Goal: Task Accomplishment & Management: Manage account settings

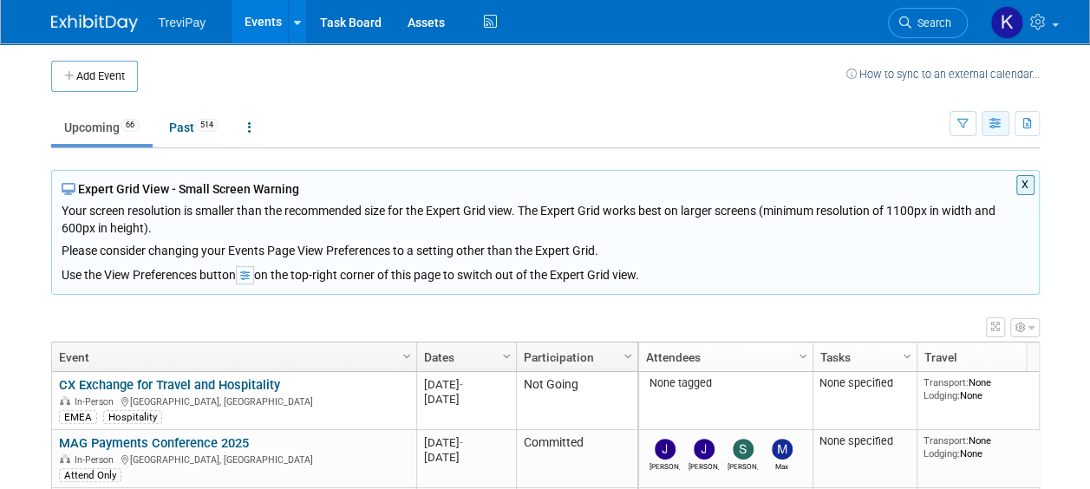
click at [998, 127] on icon "button" at bounding box center [996, 124] width 13 height 11
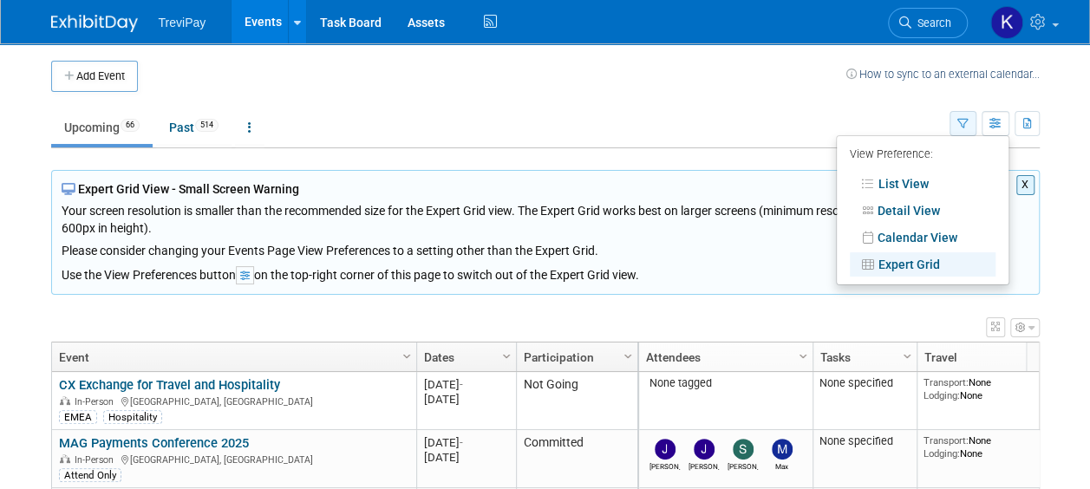
click at [960, 119] on icon "button" at bounding box center [963, 124] width 11 height 11
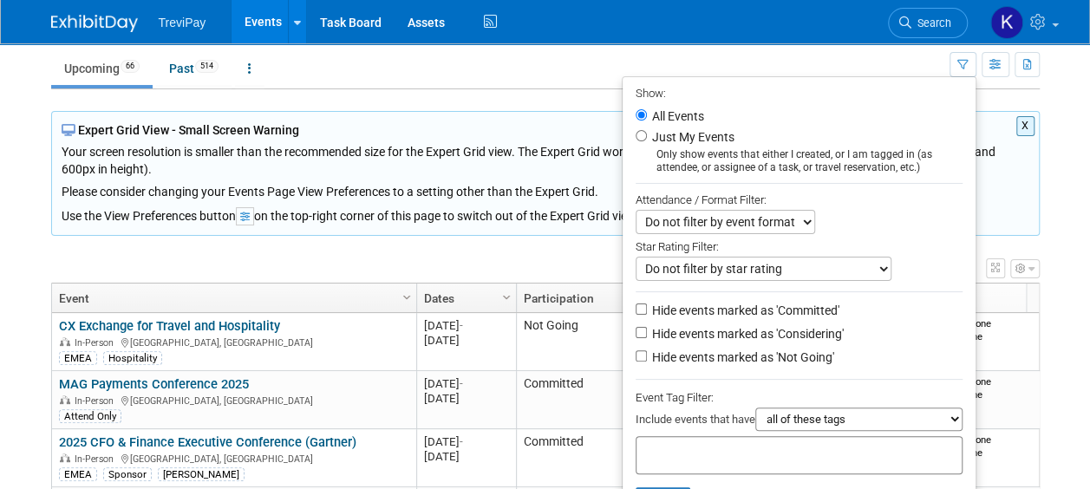
scroll to position [174, 0]
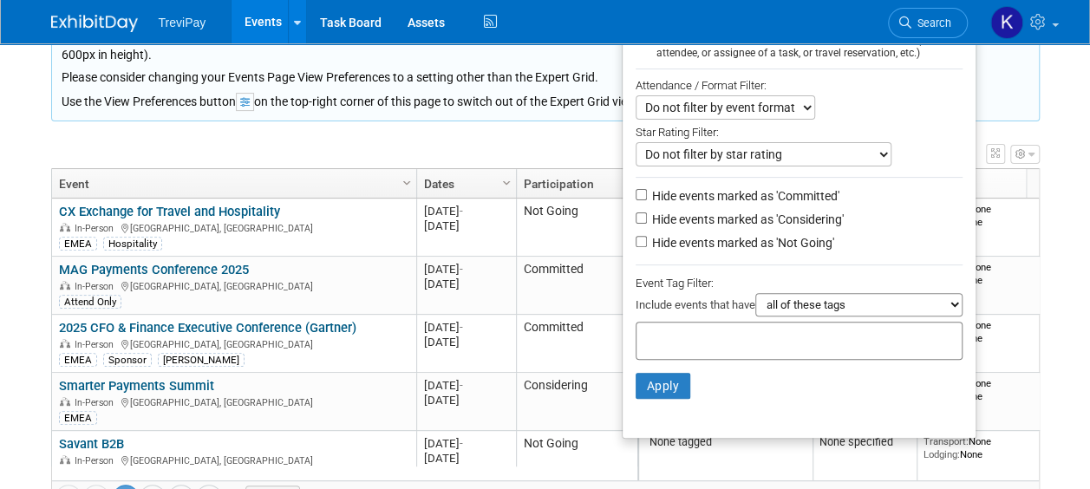
click at [803, 324] on div at bounding box center [799, 341] width 327 height 38
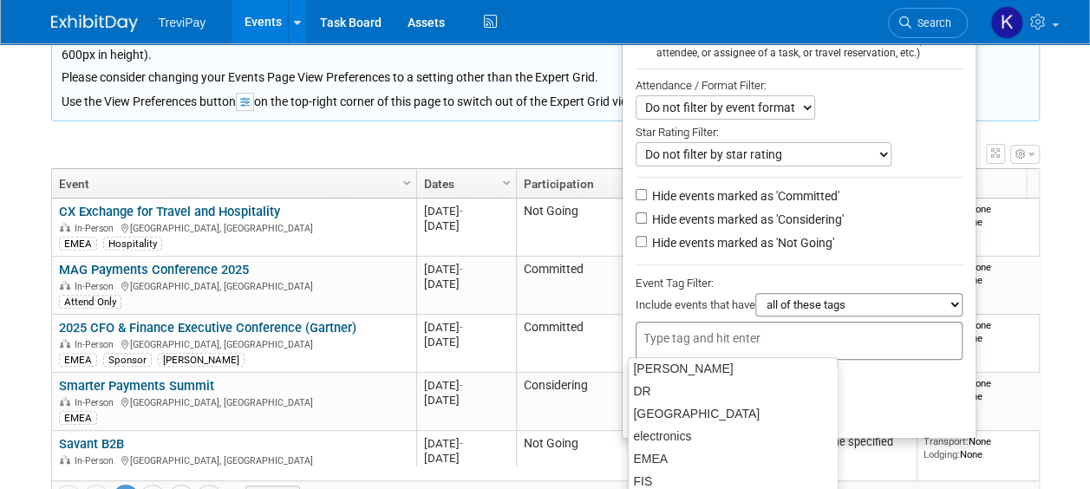
scroll to position [435, 0]
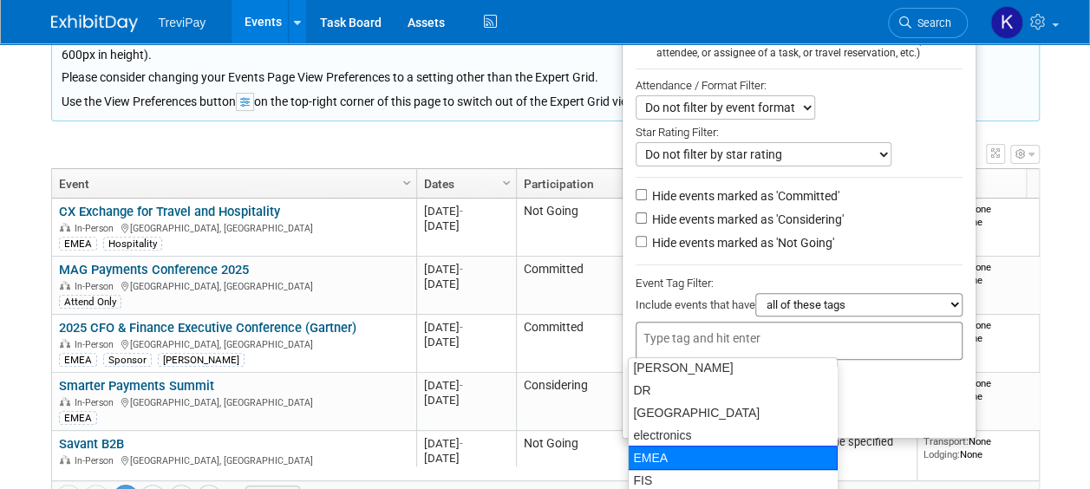
click at [640, 456] on div "EMEA" at bounding box center [733, 458] width 210 height 24
type input "EMEA"
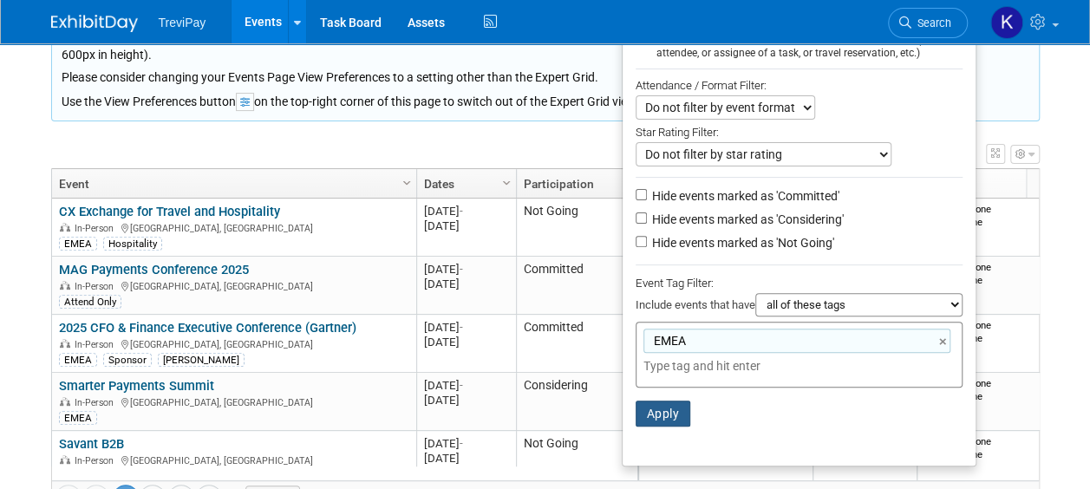
click at [654, 410] on button "Apply" at bounding box center [664, 414] width 56 height 26
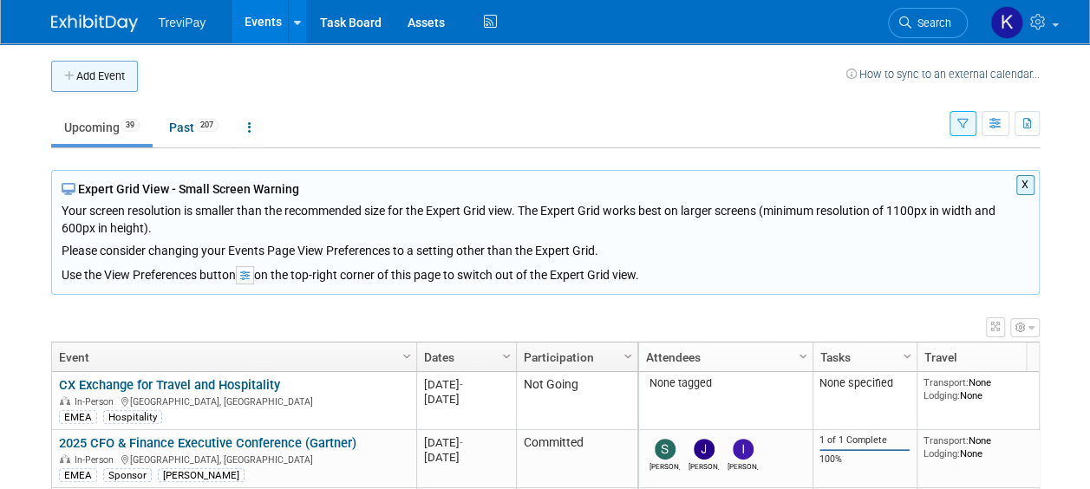
click at [99, 81] on button "Add Event" at bounding box center [94, 76] width 87 height 31
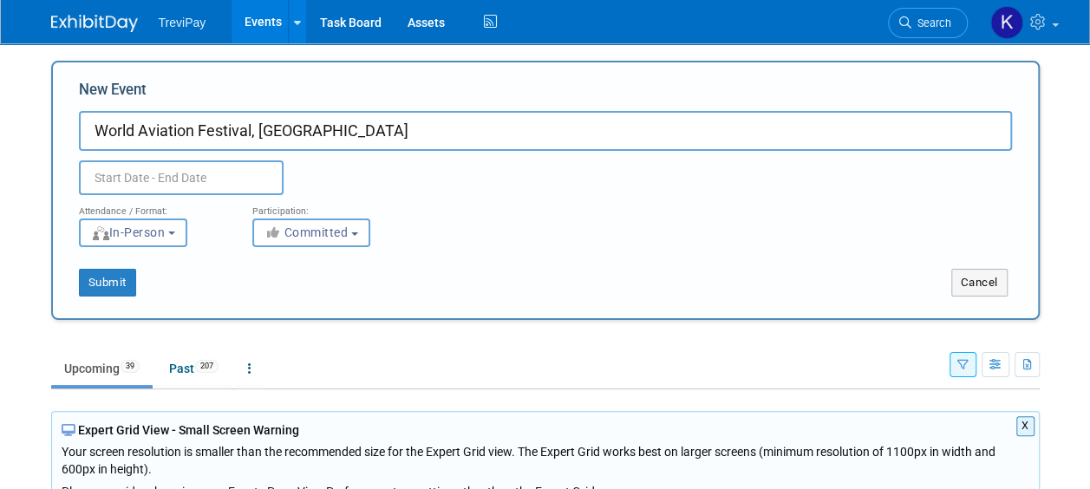
type input "World Aviation Festival, [GEOGRAPHIC_DATA]"
click at [172, 180] on input "text" at bounding box center [181, 177] width 205 height 35
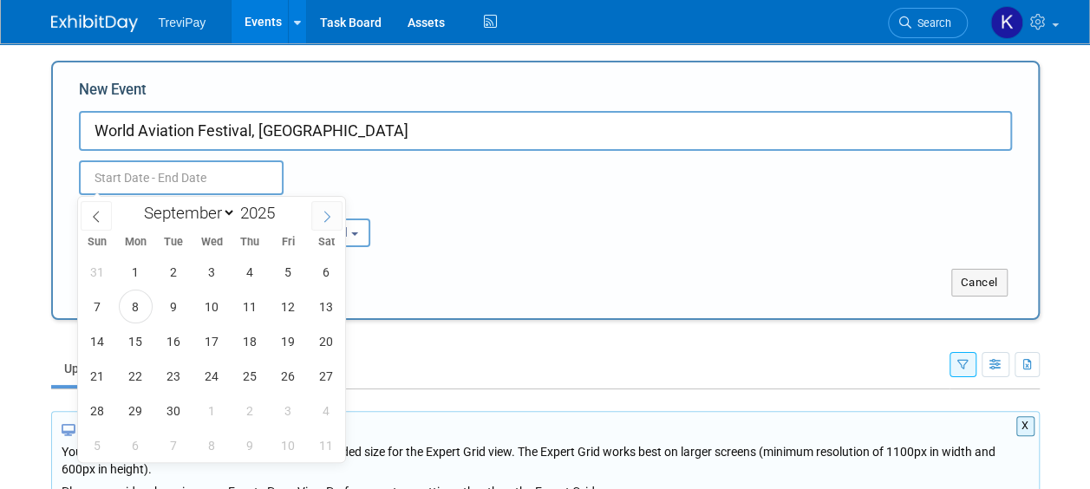
click at [321, 215] on icon at bounding box center [327, 217] width 12 height 12
select select "9"
click at [182, 307] on span "7" at bounding box center [174, 307] width 34 height 34
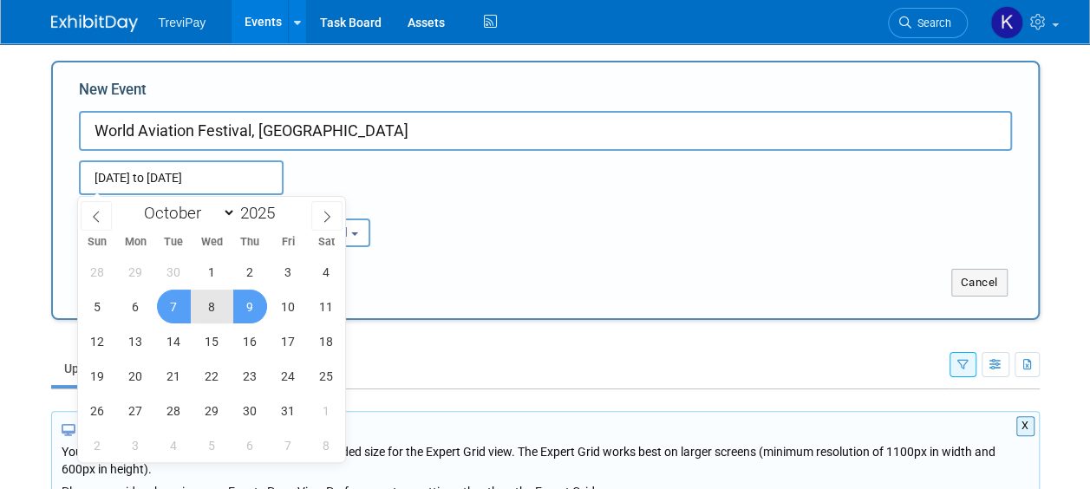
click at [253, 306] on span "9" at bounding box center [250, 307] width 34 height 34
type input "Oct 7, 2025 to Oct 9, 2025"
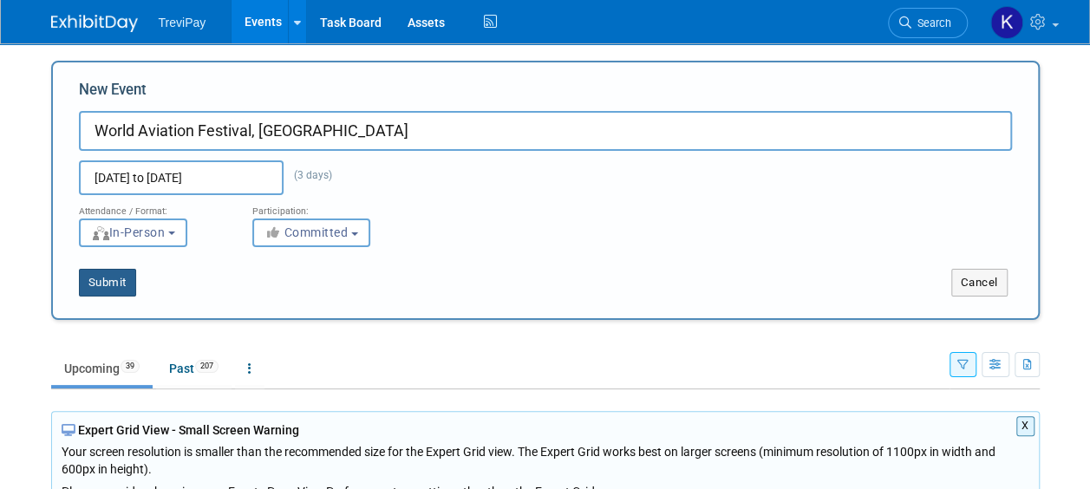
click at [118, 278] on button "Submit" at bounding box center [107, 283] width 57 height 28
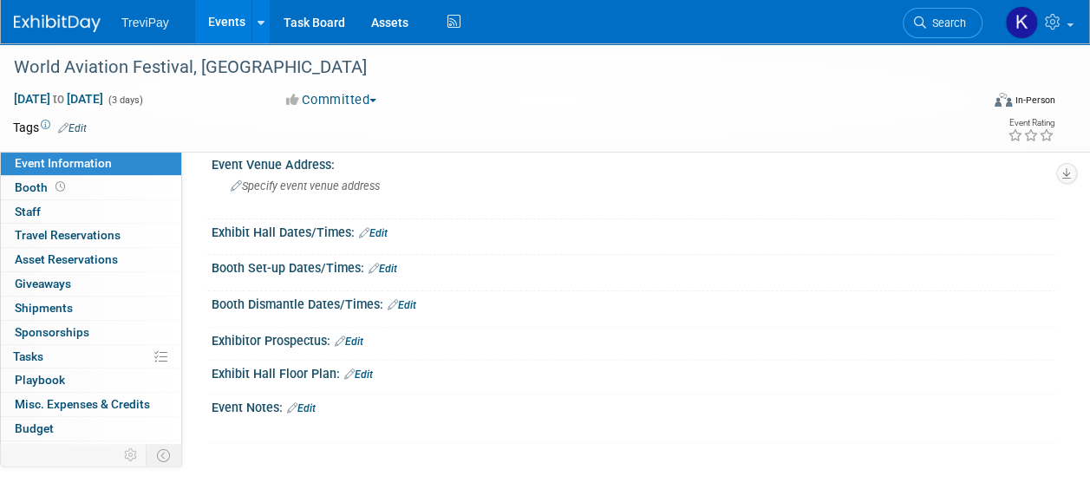
scroll to position [174, 0]
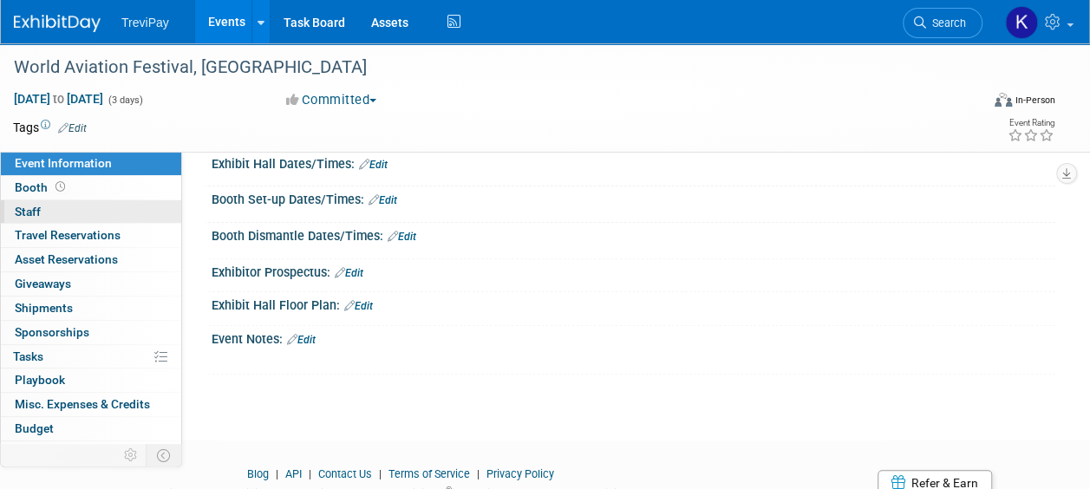
click at [27, 215] on span "Staff 0" at bounding box center [28, 212] width 26 height 14
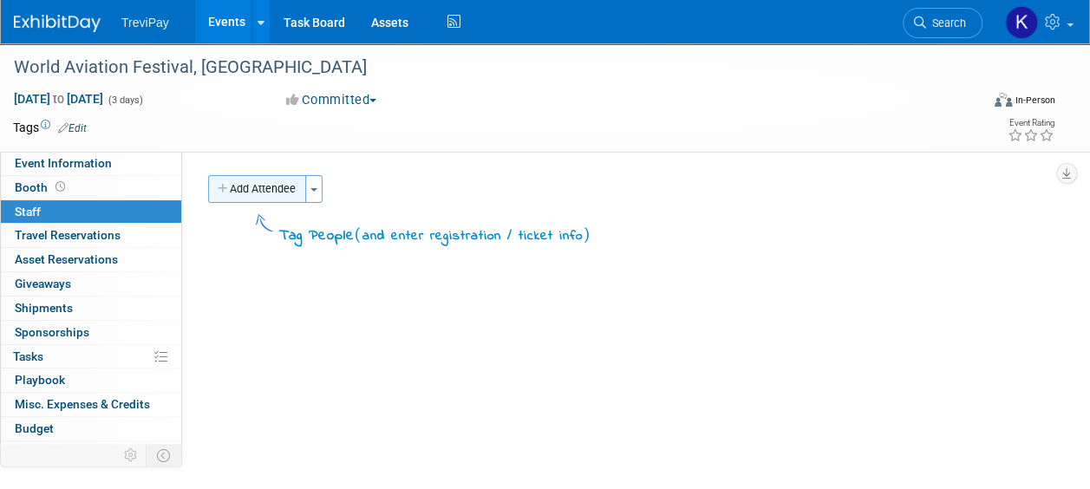
click at [262, 194] on button "Add Attendee" at bounding box center [257, 189] width 98 height 28
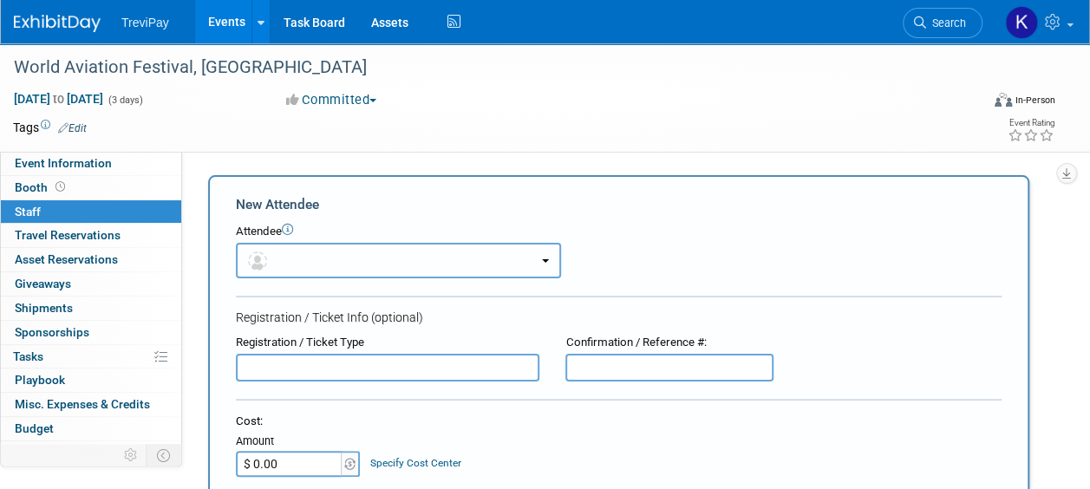
click at [316, 269] on button "button" at bounding box center [398, 261] width 325 height 36
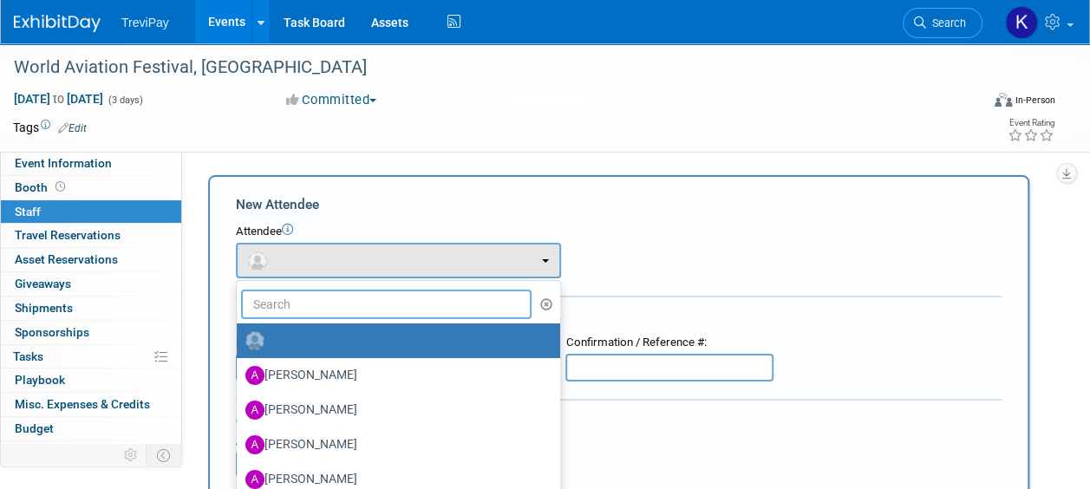
click at [343, 314] on input "text" at bounding box center [386, 304] width 291 height 29
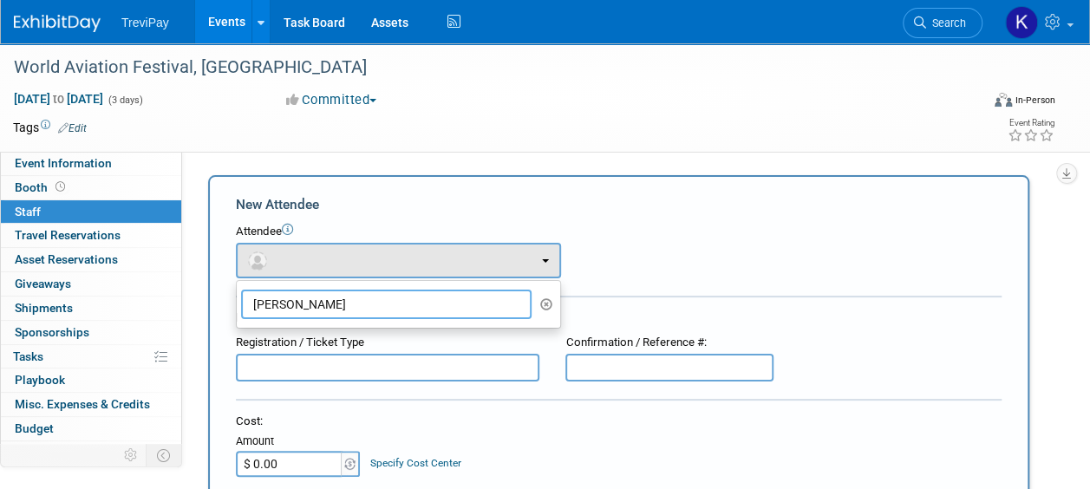
drag, startPoint x: 366, startPoint y: 301, endPoint x: 220, endPoint y: 311, distance: 146.1
type input "tom cunningham"
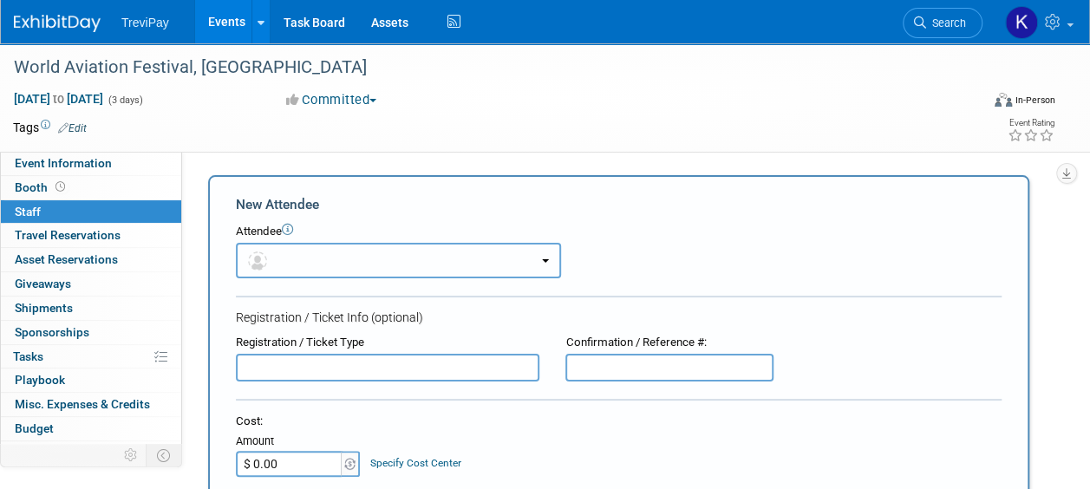
click at [259, 260] on img "button" at bounding box center [257, 261] width 19 height 19
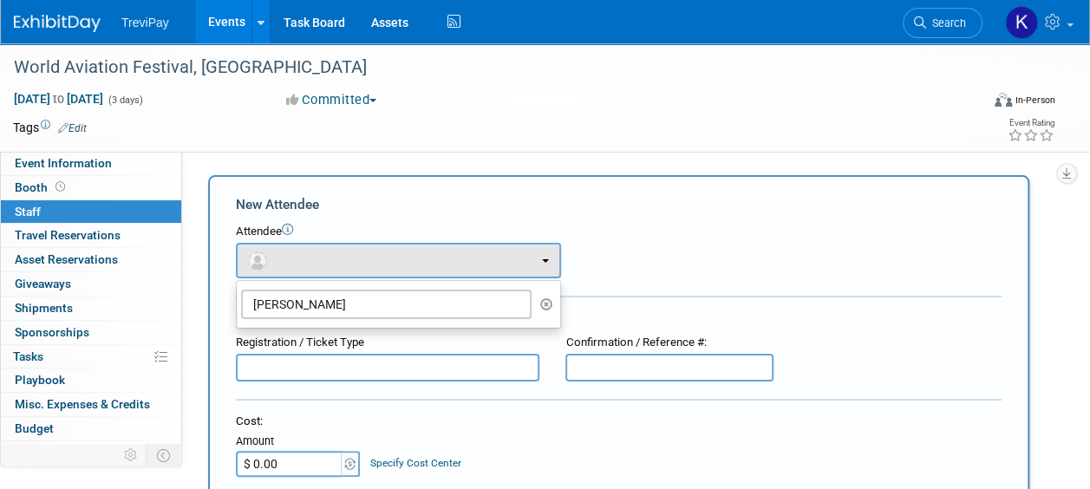
click at [544, 298] on icon "button" at bounding box center [546, 304] width 13 height 12
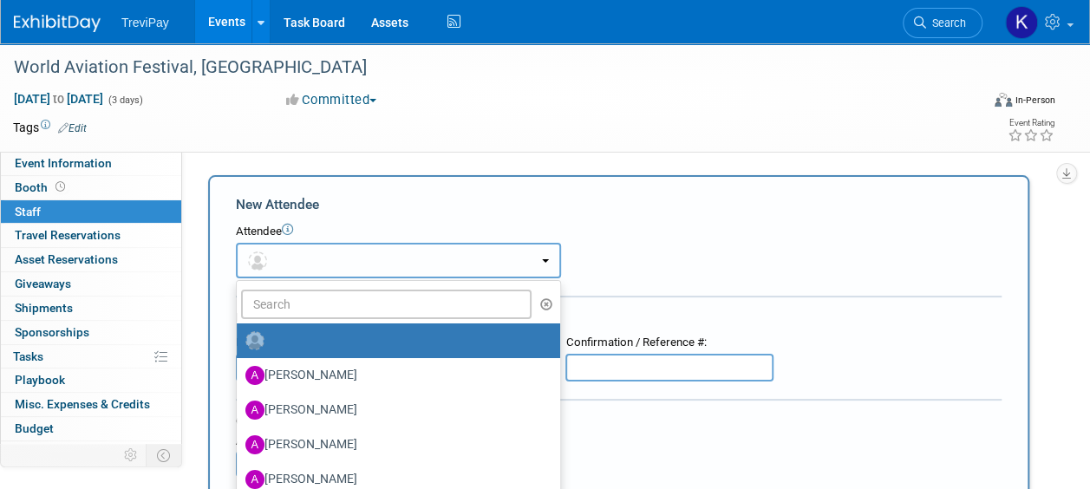
click at [449, 265] on button "button" at bounding box center [398, 261] width 325 height 36
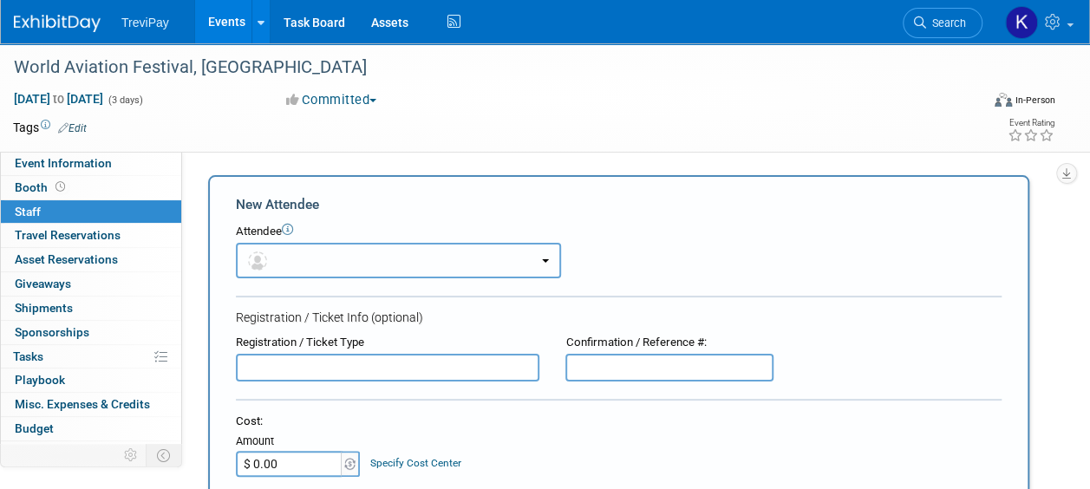
click at [449, 265] on button "button" at bounding box center [398, 261] width 325 height 36
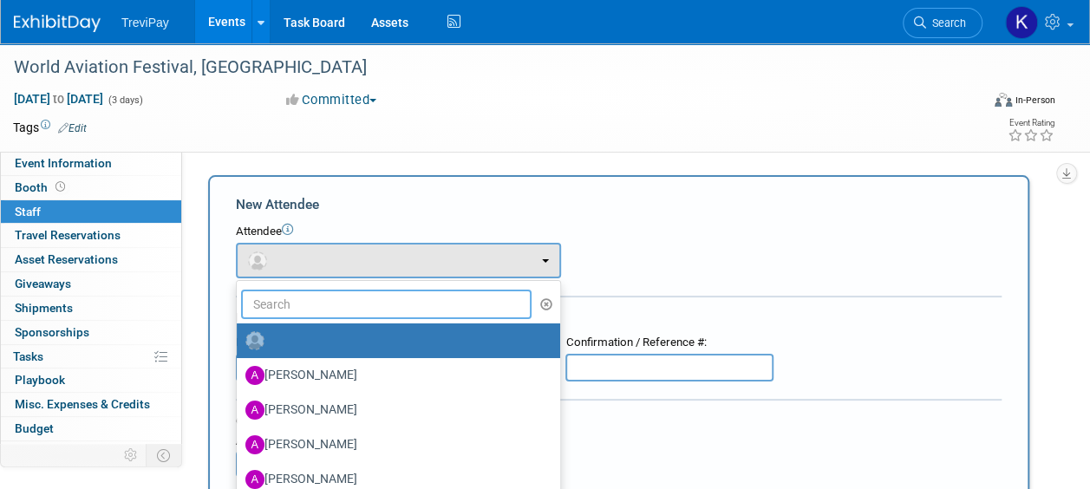
click at [453, 304] on input "text" at bounding box center [386, 304] width 291 height 29
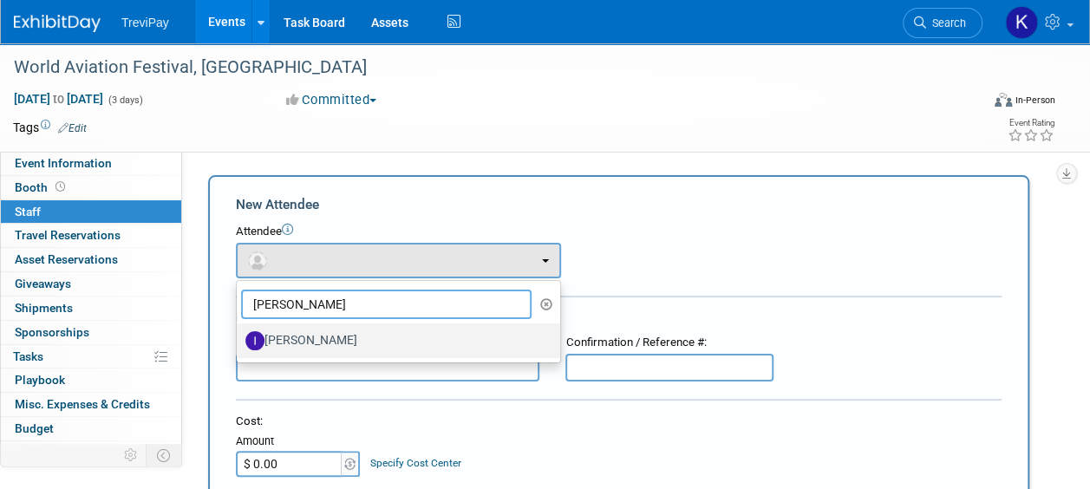
type input "[PERSON_NAME]"
click at [367, 340] on label "Inez Berkhof" at bounding box center [395, 341] width 298 height 28
click at [239, 340] on input "Inez Berkhof" at bounding box center [233, 338] width 11 height 11
select select "93ed0010-2633-47aa-96d2-488fd8e9c11a"
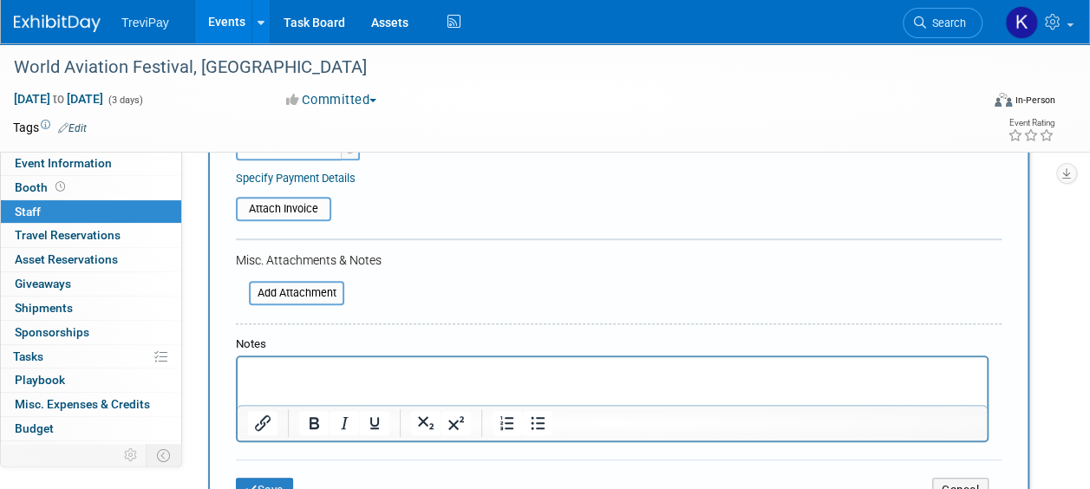
scroll to position [434, 0]
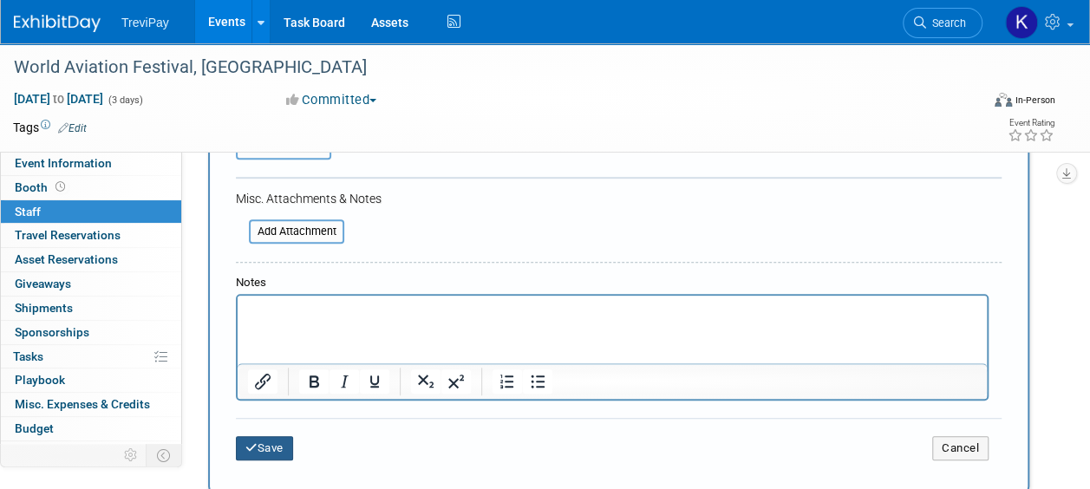
click at [263, 442] on button "Save" at bounding box center [264, 448] width 57 height 24
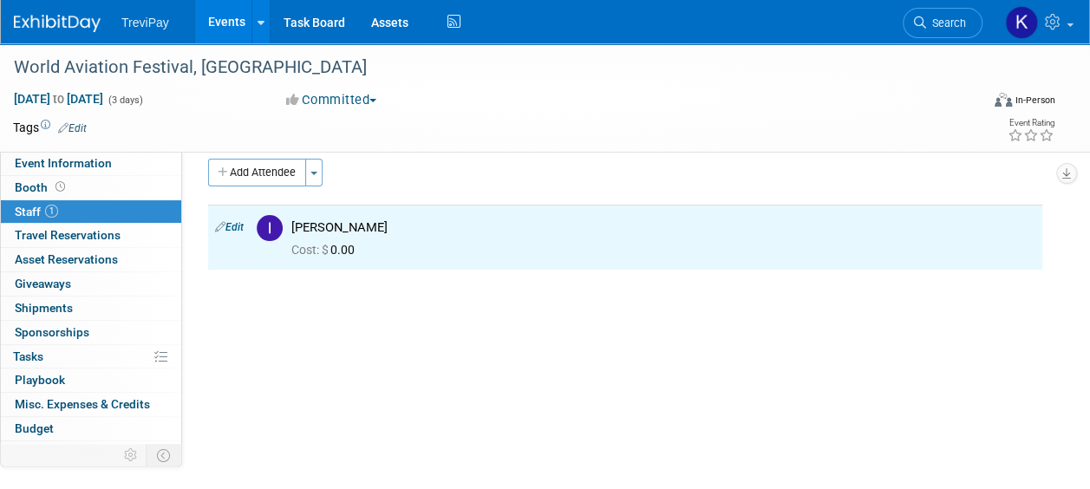
scroll to position [0, 0]
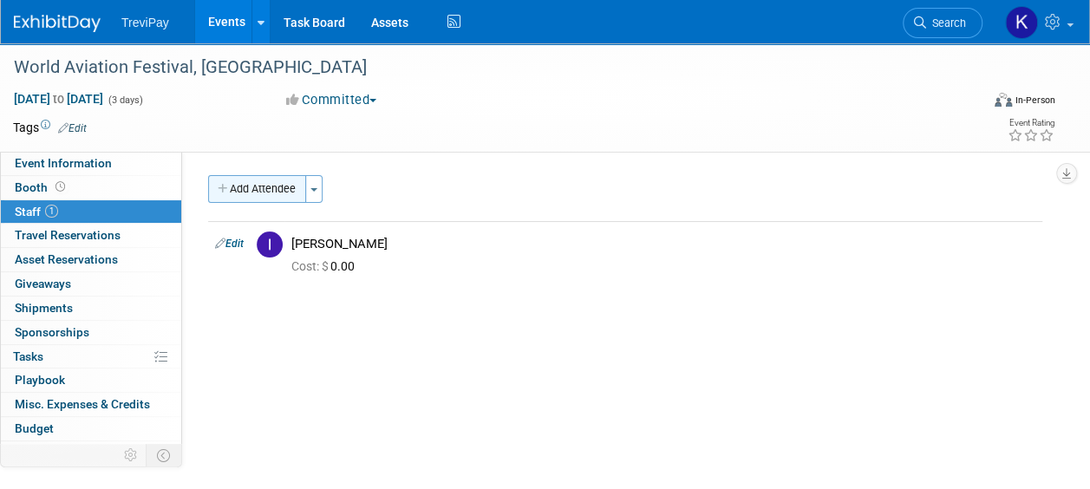
click at [274, 187] on button "Add Attendee" at bounding box center [257, 189] width 98 height 28
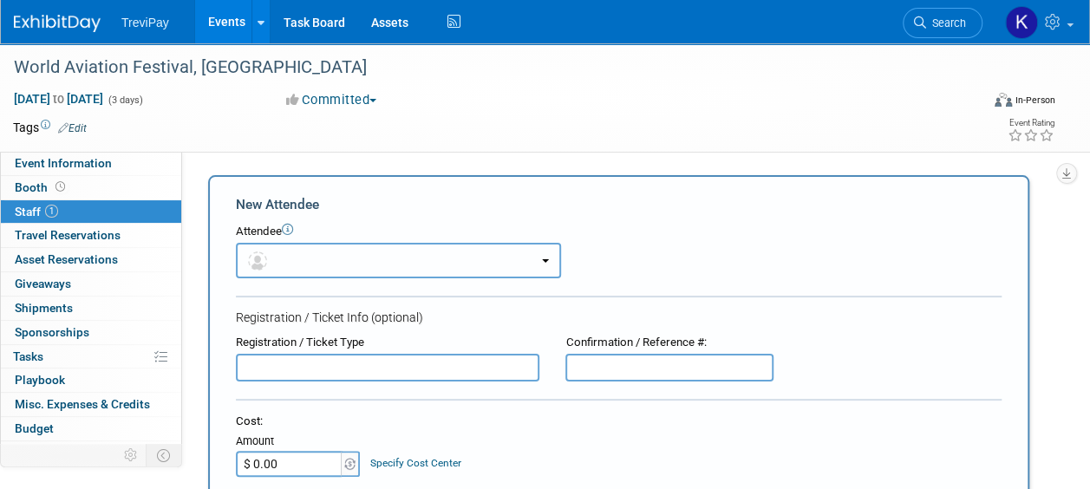
click at [305, 256] on button "button" at bounding box center [398, 261] width 325 height 36
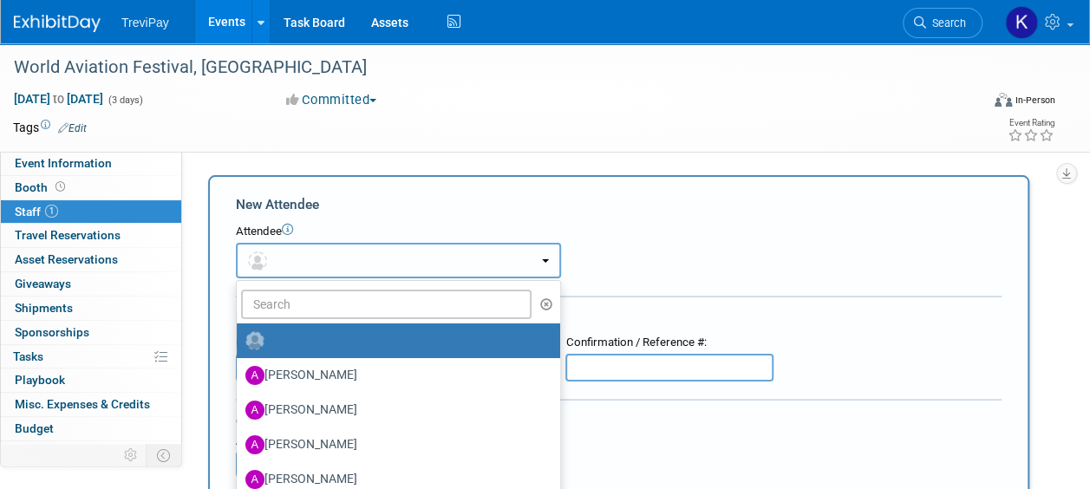
click at [368, 265] on button "button" at bounding box center [398, 261] width 325 height 36
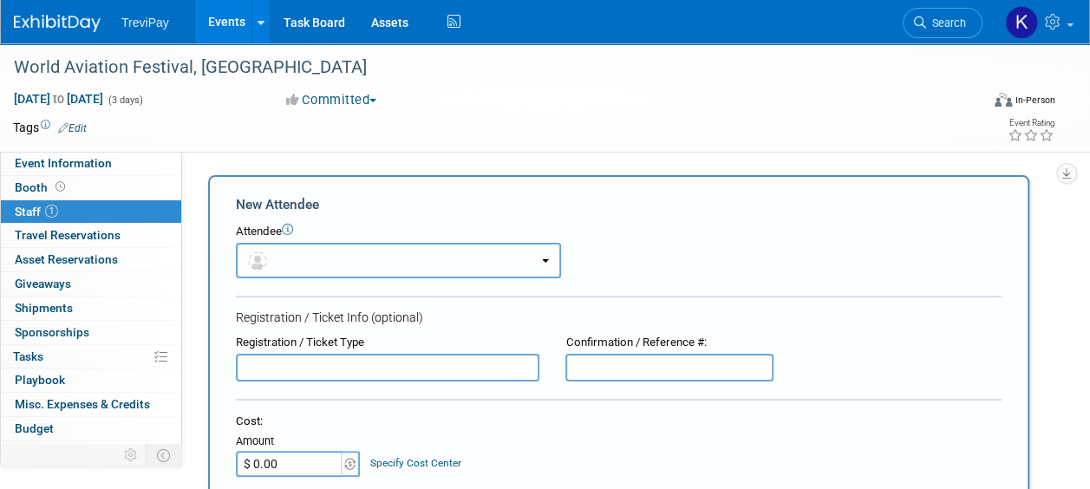
click at [430, 265] on button "button" at bounding box center [398, 261] width 325 height 36
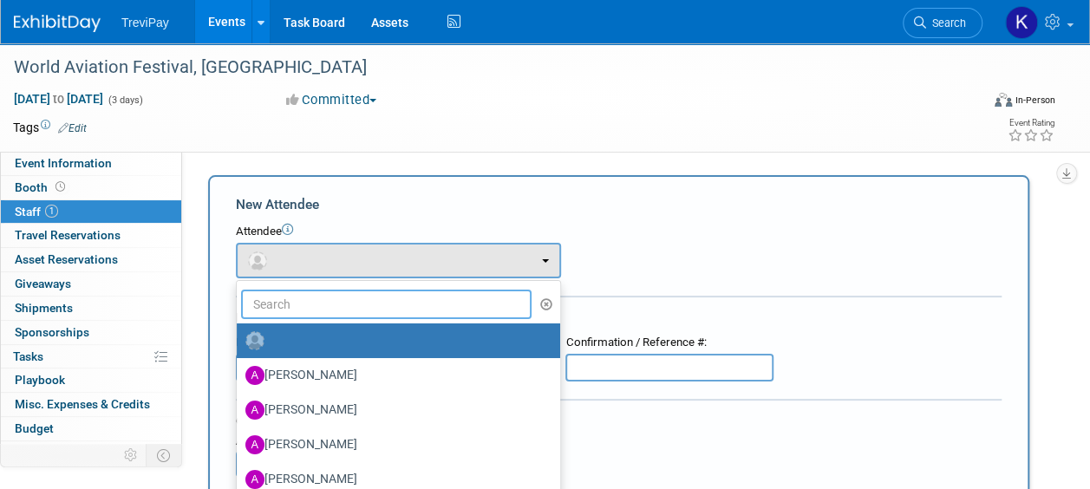
click at [367, 311] on input "text" at bounding box center [386, 304] width 291 height 29
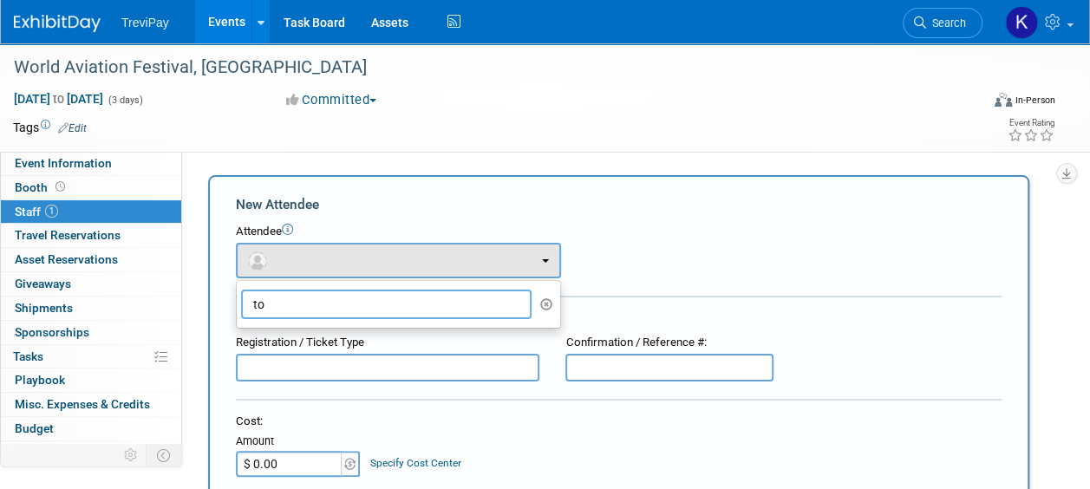
type input "t"
type input "c"
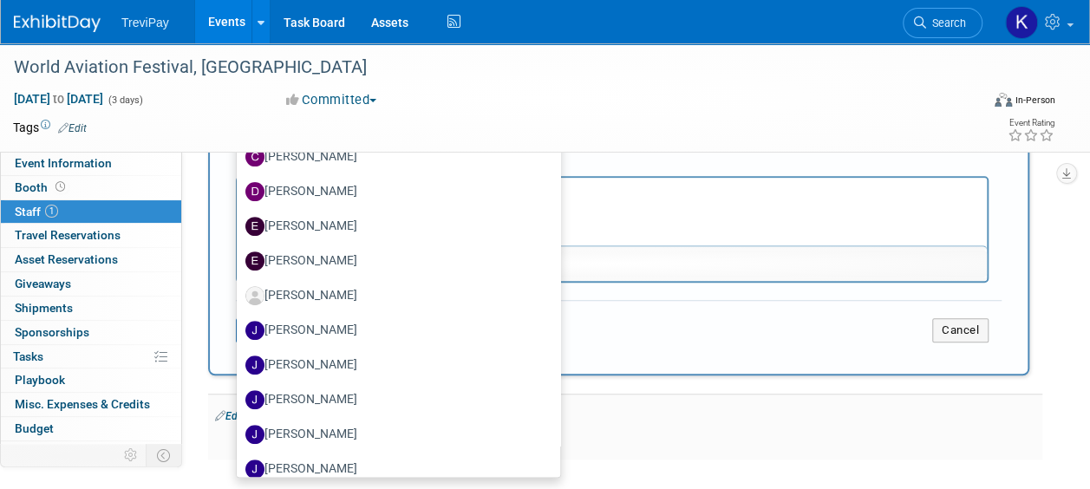
click at [697, 420] on div "Inez Berkhof" at bounding box center [663, 417] width 744 height 16
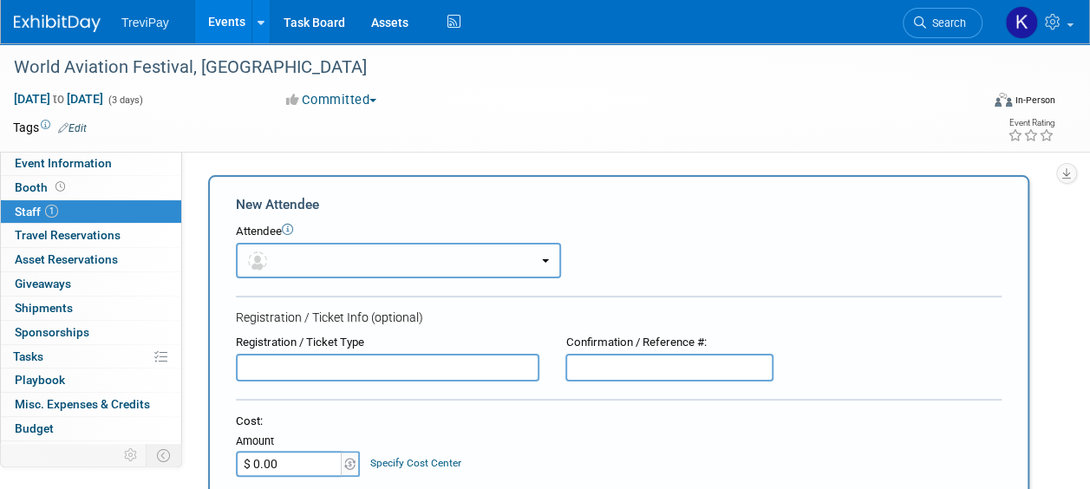
click at [372, 262] on button "button" at bounding box center [398, 261] width 325 height 36
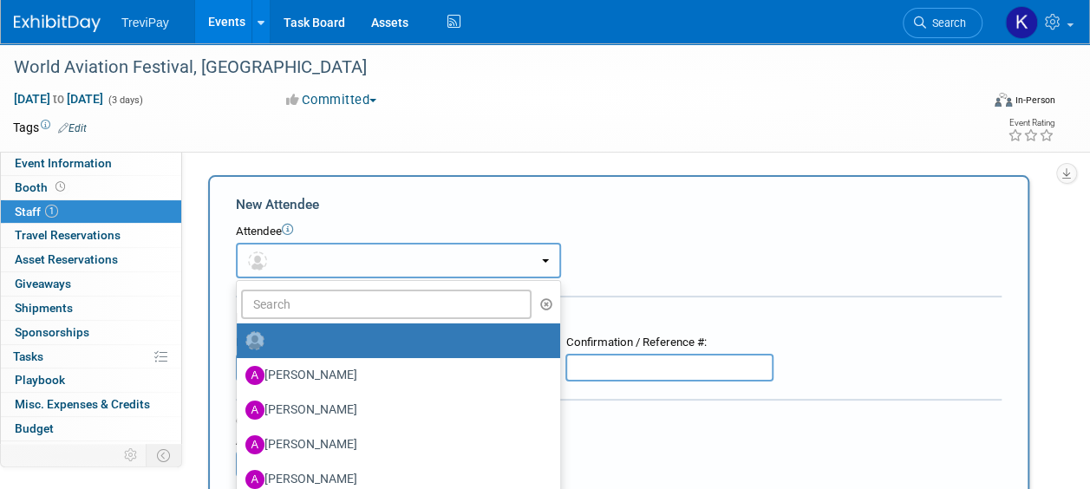
click at [345, 262] on button "button" at bounding box center [398, 261] width 325 height 36
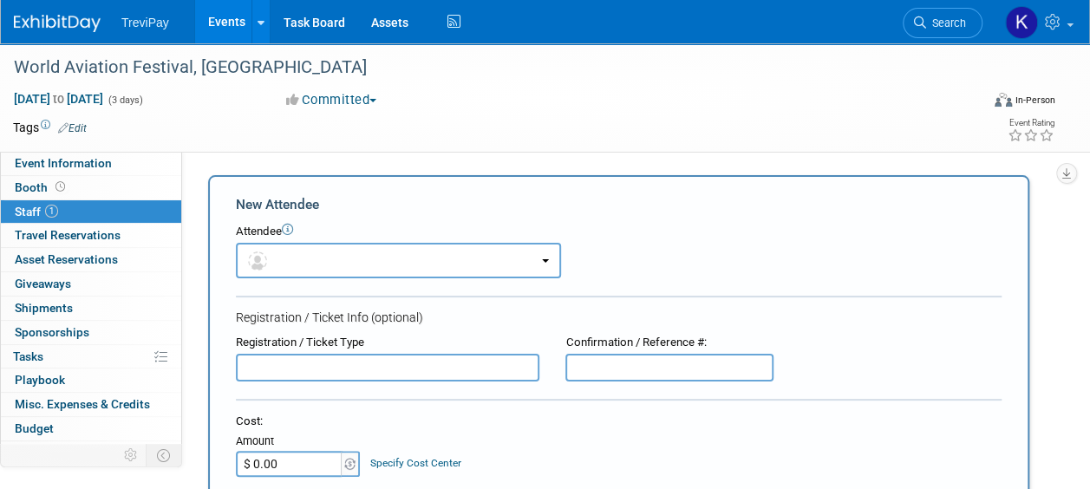
click at [293, 231] on icon at bounding box center [287, 229] width 11 height 11
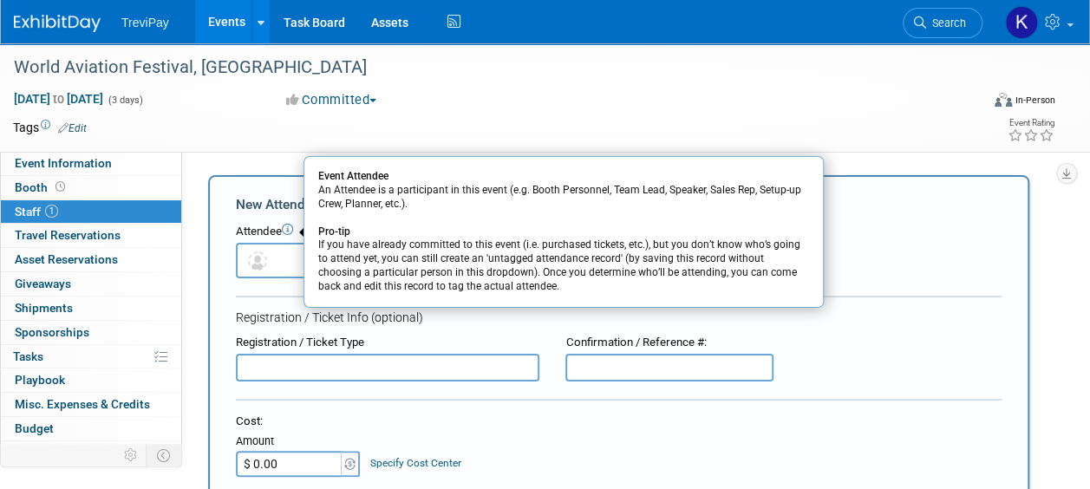
click at [265, 150] on div "World Aviation Festival, Lisbon Oct 7, 2025 to Oct 9, 2025 (3 days) Oct 7, 2025…" at bounding box center [545, 97] width 1090 height 108
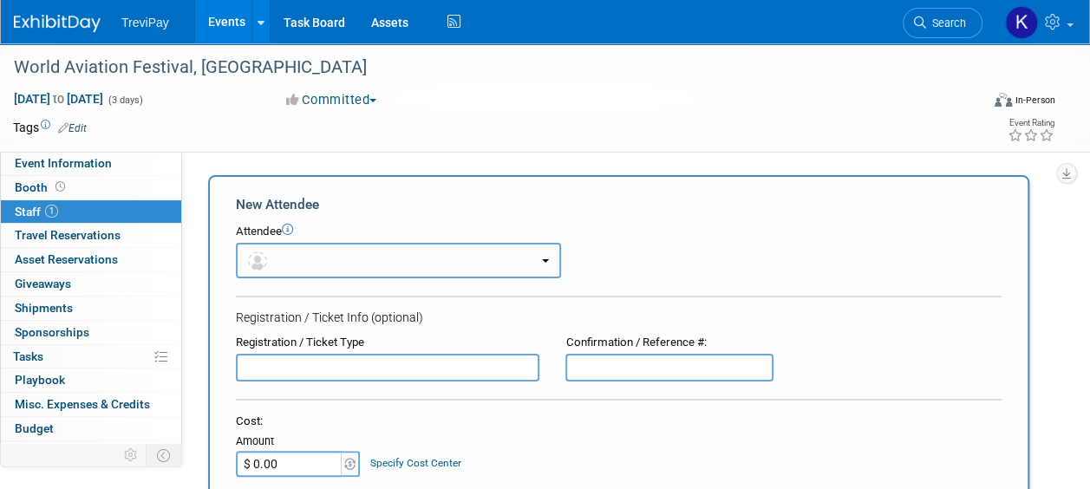
click at [259, 255] on img "button" at bounding box center [257, 261] width 19 height 19
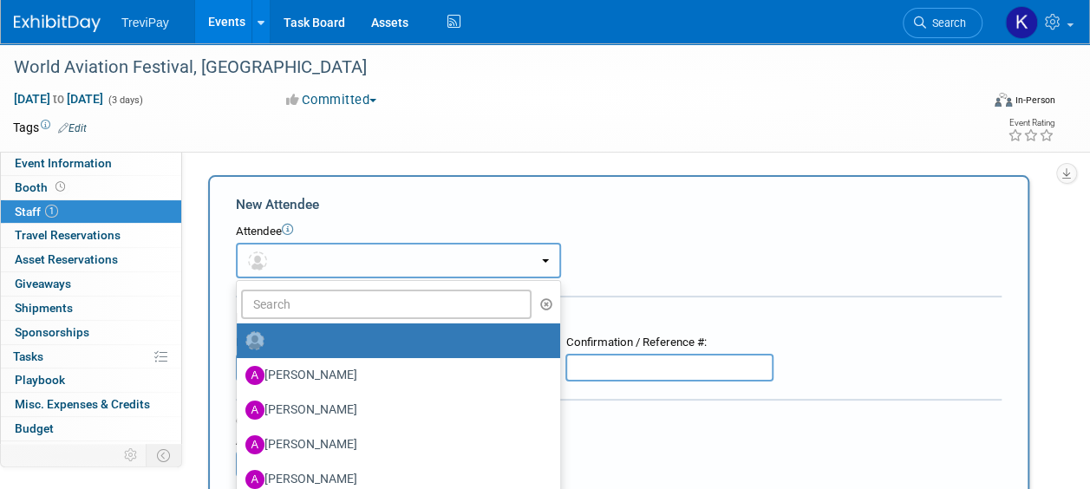
click at [272, 262] on span "button" at bounding box center [260, 260] width 25 height 14
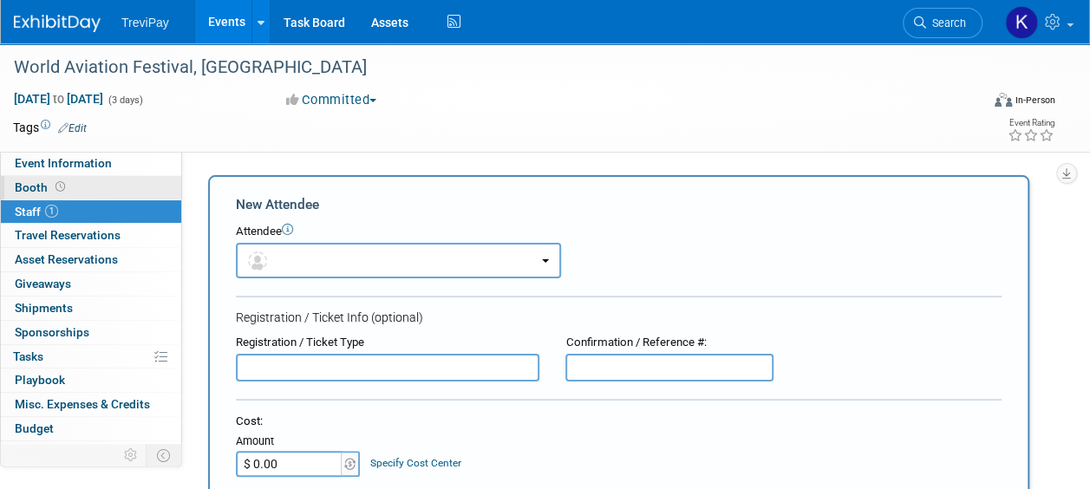
click at [52, 182] on span at bounding box center [60, 186] width 16 height 13
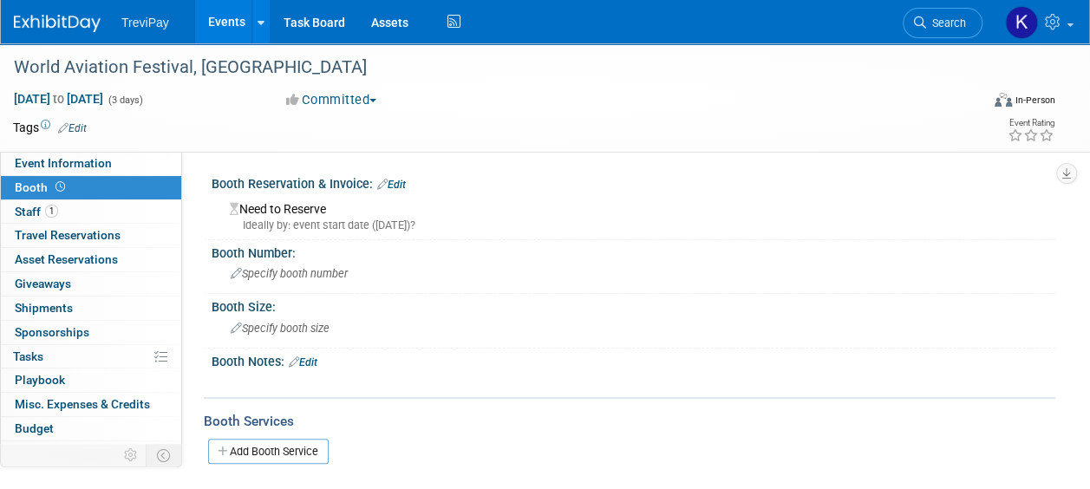
click at [399, 190] on link "Edit" at bounding box center [391, 185] width 29 height 12
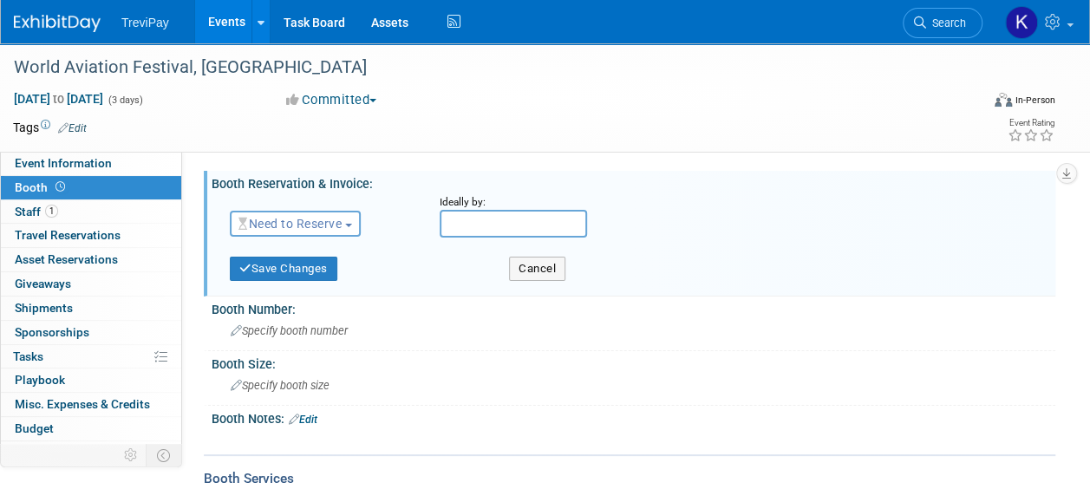
click at [75, 130] on link "Edit" at bounding box center [72, 128] width 29 height 12
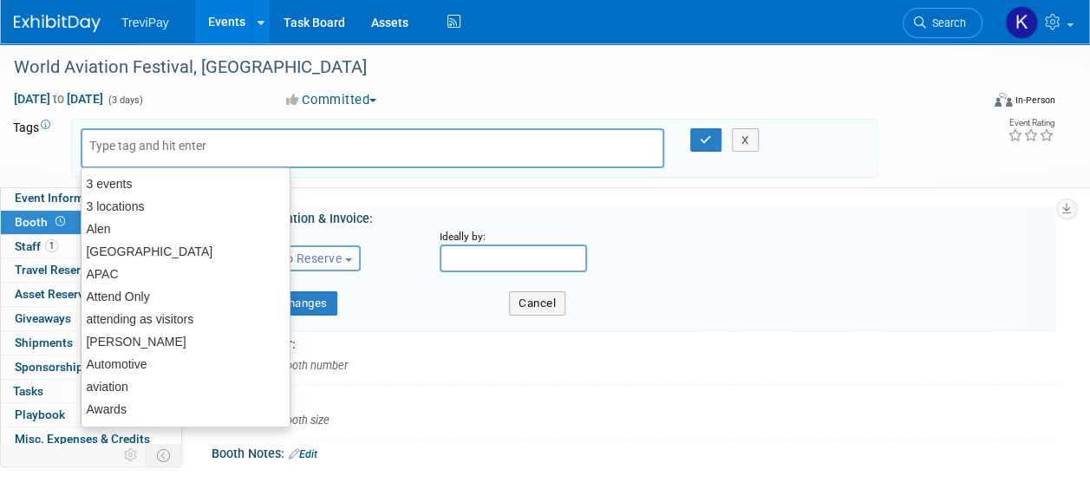
click at [46, 158] on td "Tags Edit" at bounding box center [34, 148] width 43 height 59
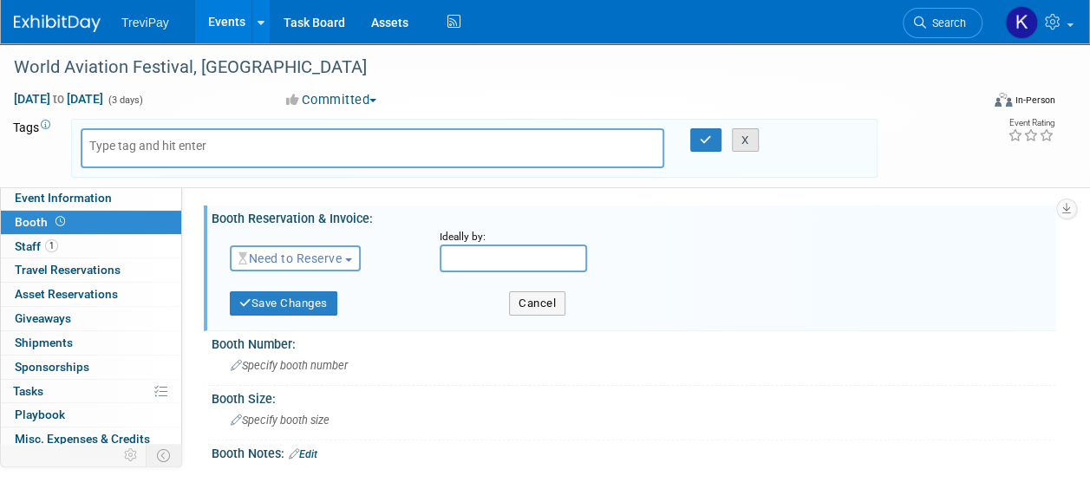
click at [747, 139] on button "X" at bounding box center [745, 140] width 27 height 24
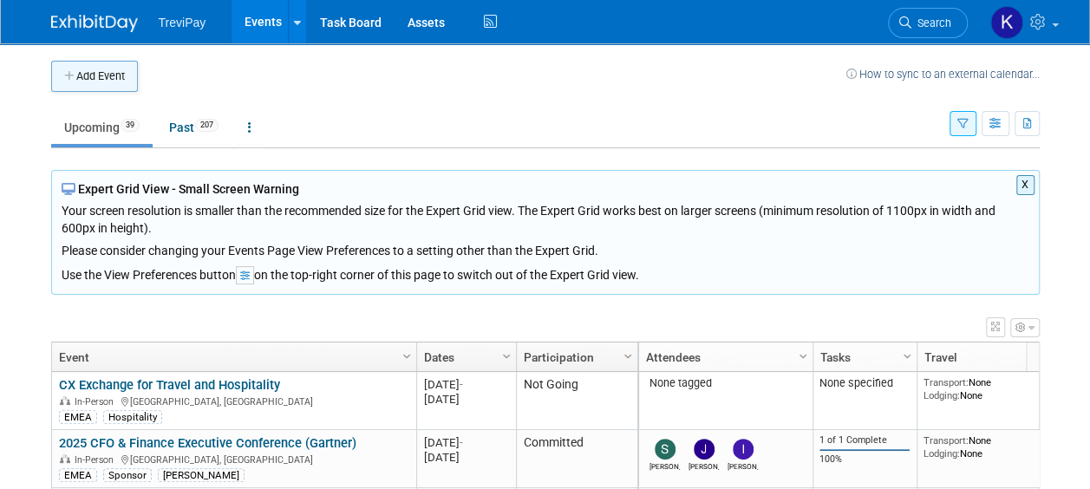
click at [97, 69] on button "Add Event" at bounding box center [94, 76] width 87 height 31
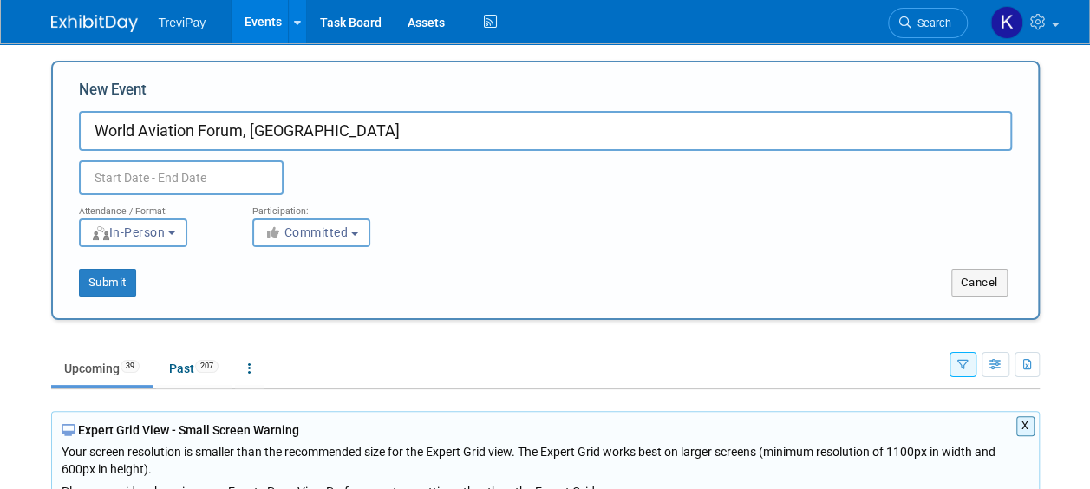
type input "World Aviation Forum, Lisbon"
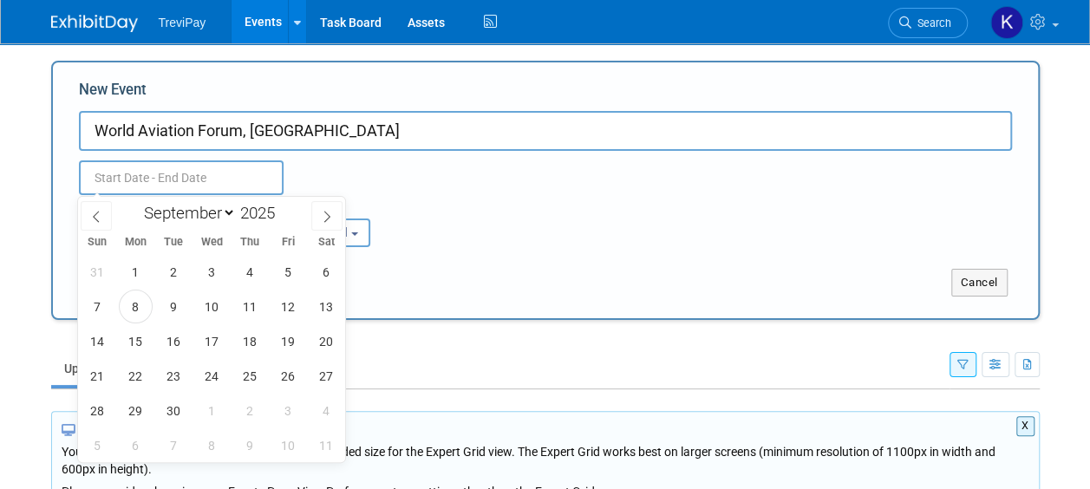
click at [140, 193] on input "text" at bounding box center [181, 177] width 205 height 35
click at [340, 217] on span at bounding box center [326, 215] width 31 height 29
select select "9"
click at [183, 318] on span "7" at bounding box center [174, 307] width 34 height 34
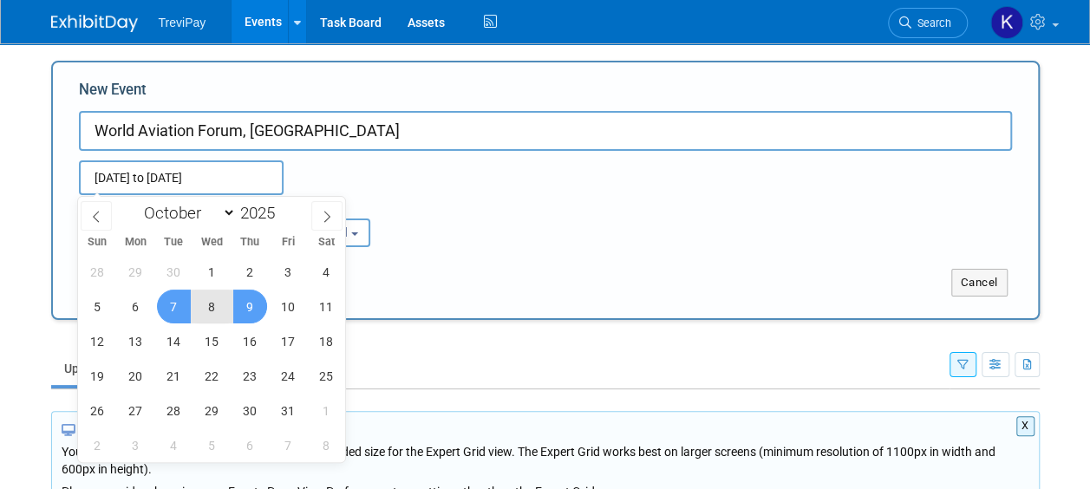
click at [245, 306] on span "9" at bounding box center [250, 307] width 34 height 34
type input "Oct 7, 2025 to Oct 9, 2025"
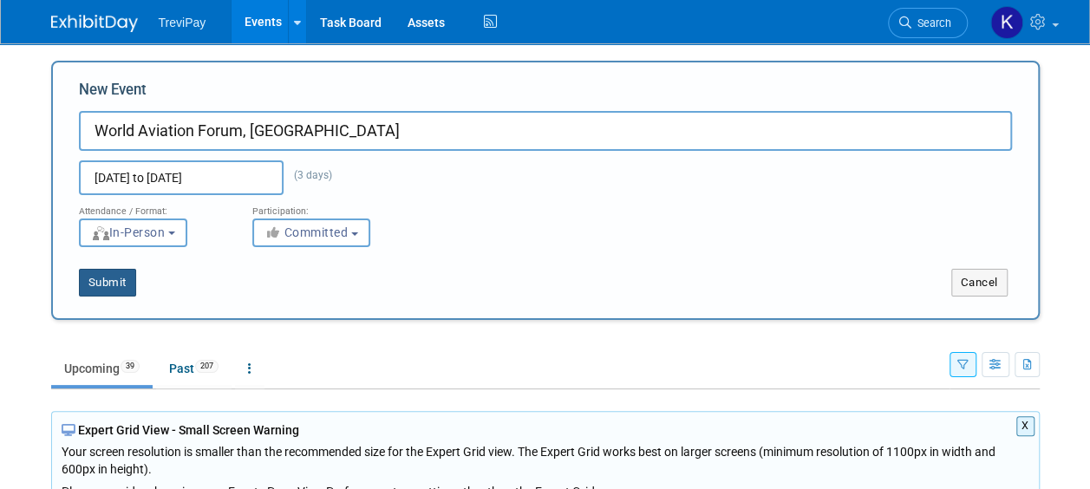
click at [86, 283] on button "Submit" at bounding box center [107, 283] width 57 height 28
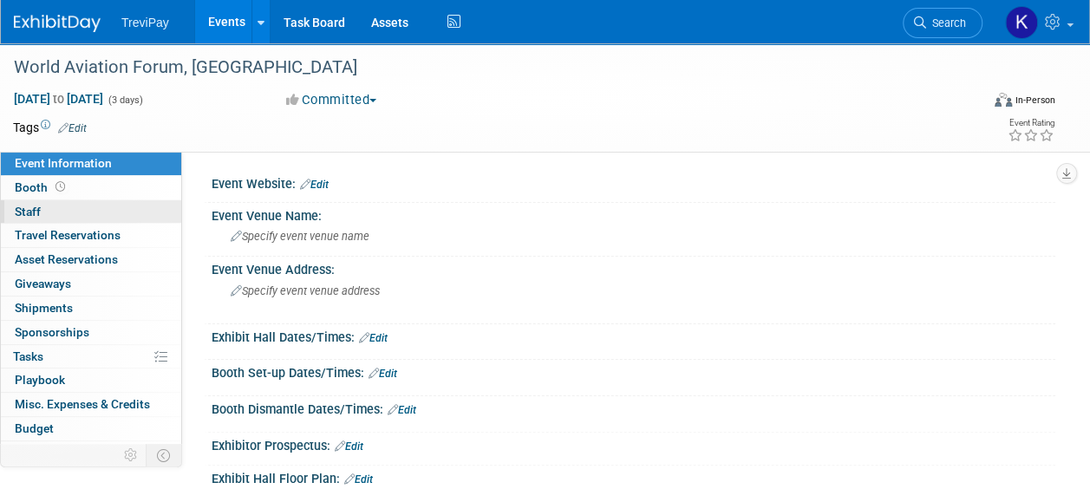
click at [55, 210] on link "0 Staff 0" at bounding box center [91, 211] width 180 height 23
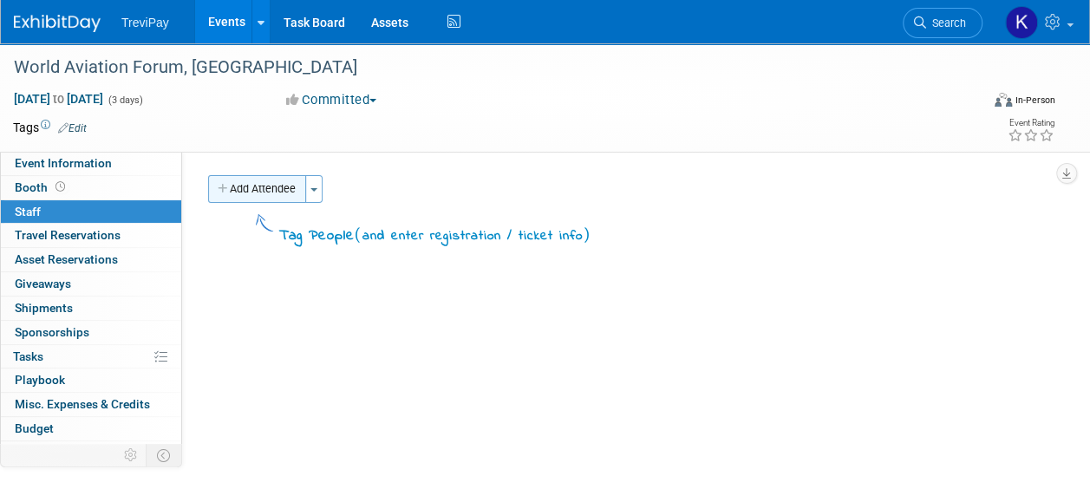
click at [281, 191] on button "Add Attendee" at bounding box center [257, 189] width 98 height 28
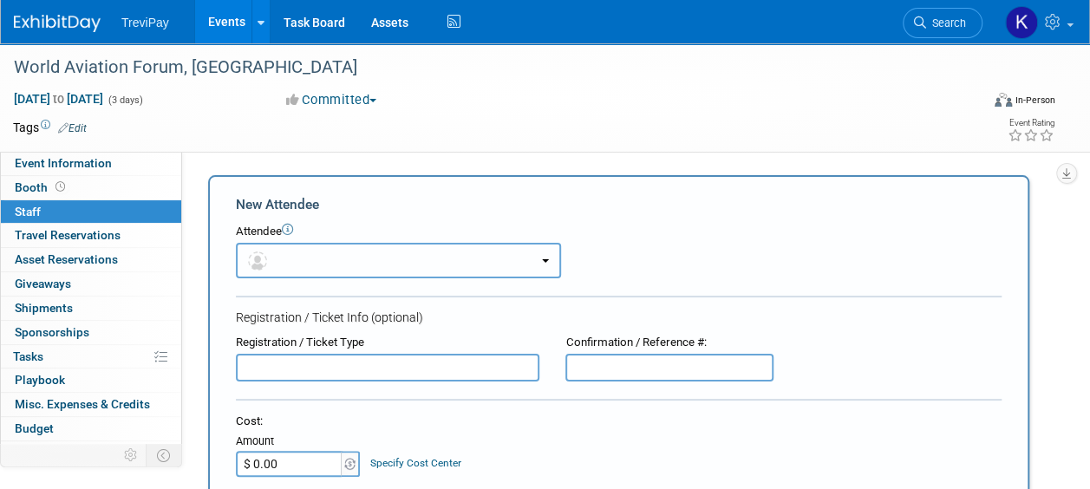
click at [290, 257] on button "button" at bounding box center [398, 261] width 325 height 36
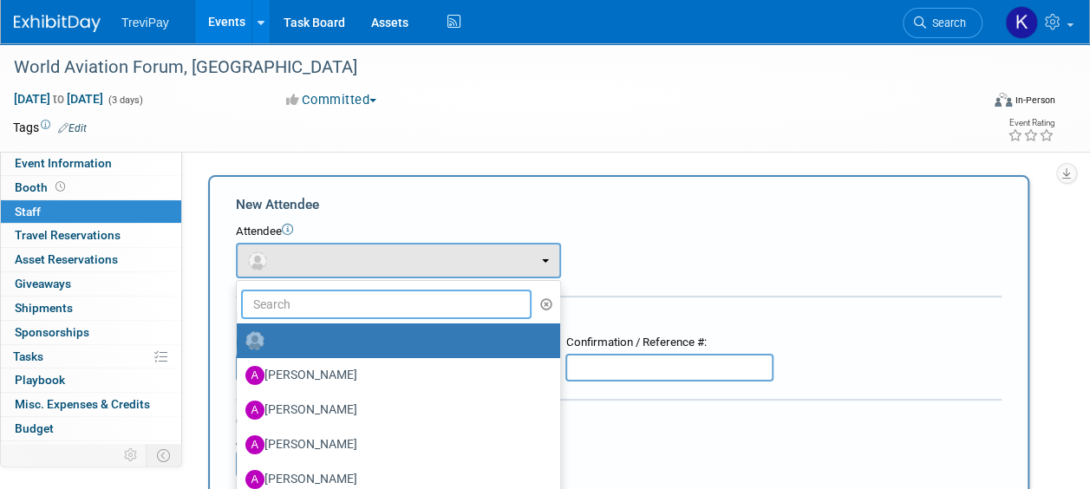
click at [295, 303] on input "text" at bounding box center [386, 304] width 291 height 29
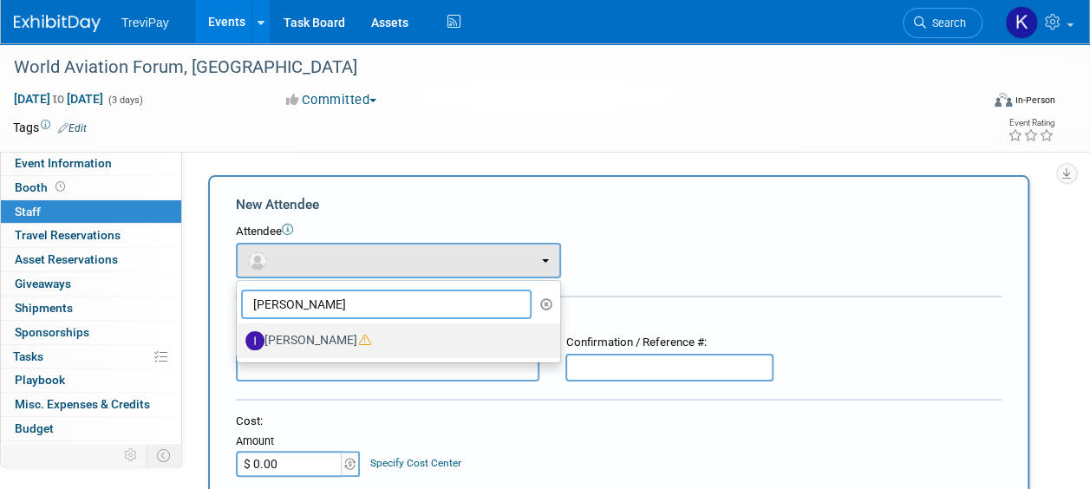
type input "inez"
click at [319, 344] on label "Inez Berkhof" at bounding box center [395, 341] width 298 height 28
click at [239, 344] on input "Inez Berkhof" at bounding box center [233, 338] width 11 height 11
select select "93ed0010-2633-47aa-96d2-488fd8e9c11a"
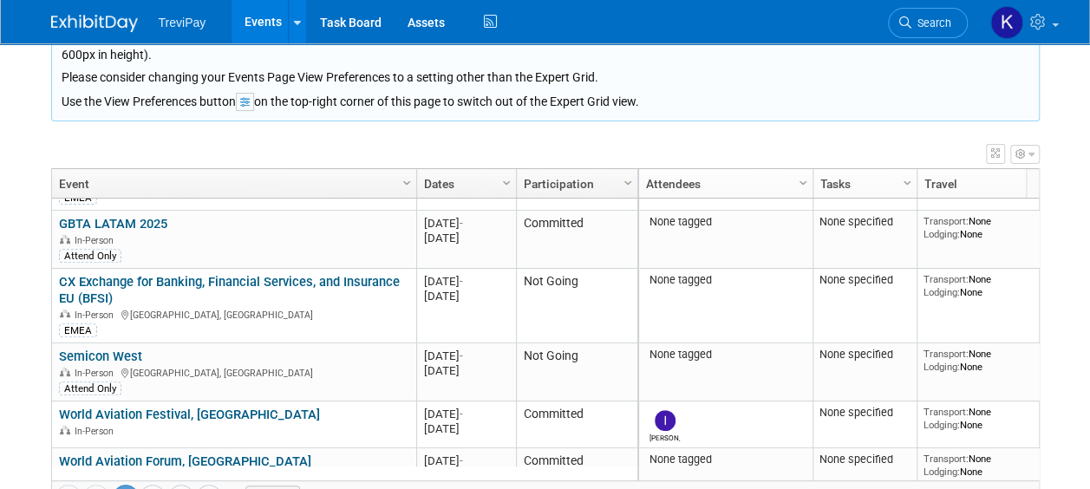
scroll to position [1041, 0]
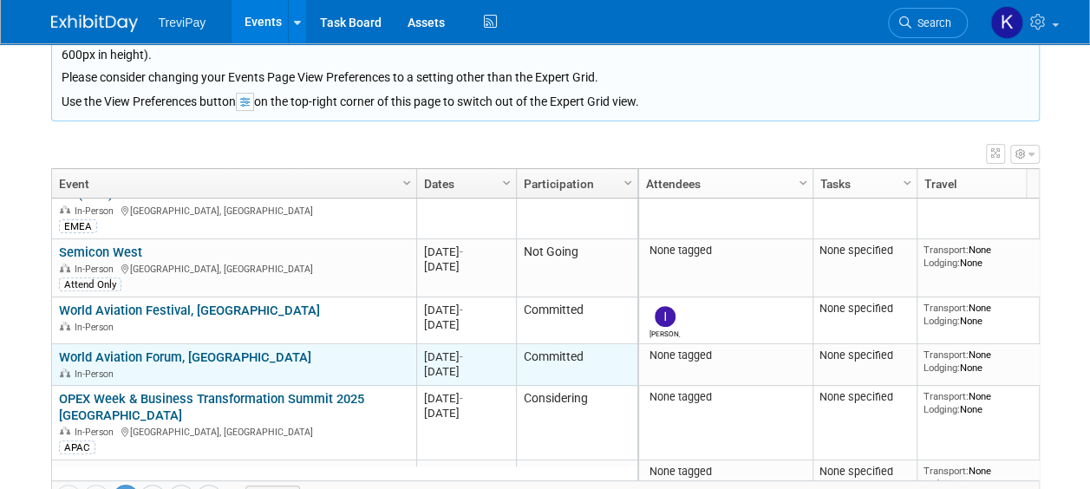
click at [242, 366] on div "In-Person" at bounding box center [234, 373] width 350 height 15
drag, startPoint x: 246, startPoint y: 363, endPoint x: 206, endPoint y: 357, distance: 40.5
click at [206, 357] on link "World Aviation Forum, [GEOGRAPHIC_DATA]" at bounding box center [185, 358] width 252 height 16
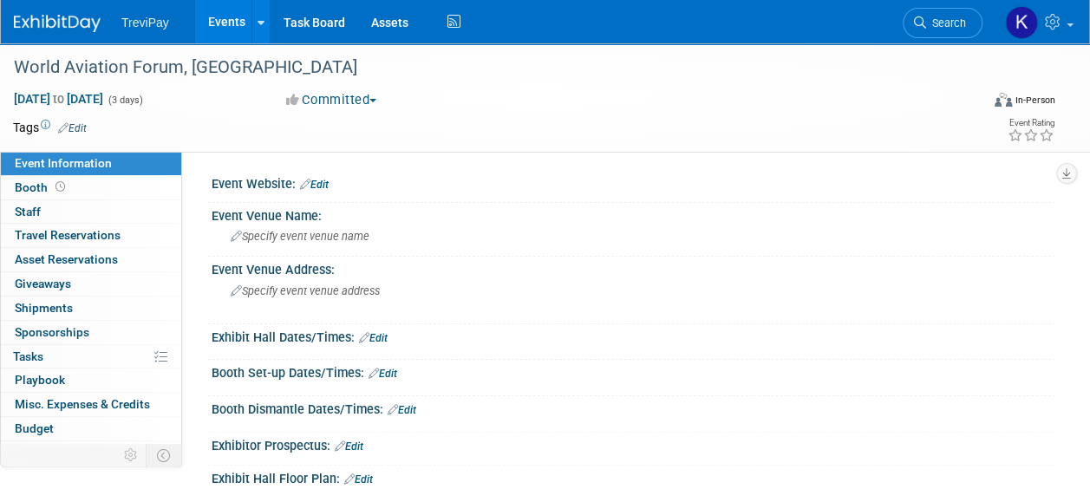
click at [365, 101] on button "Committed" at bounding box center [331, 100] width 103 height 18
click at [81, 133] on link "Edit" at bounding box center [72, 128] width 29 height 12
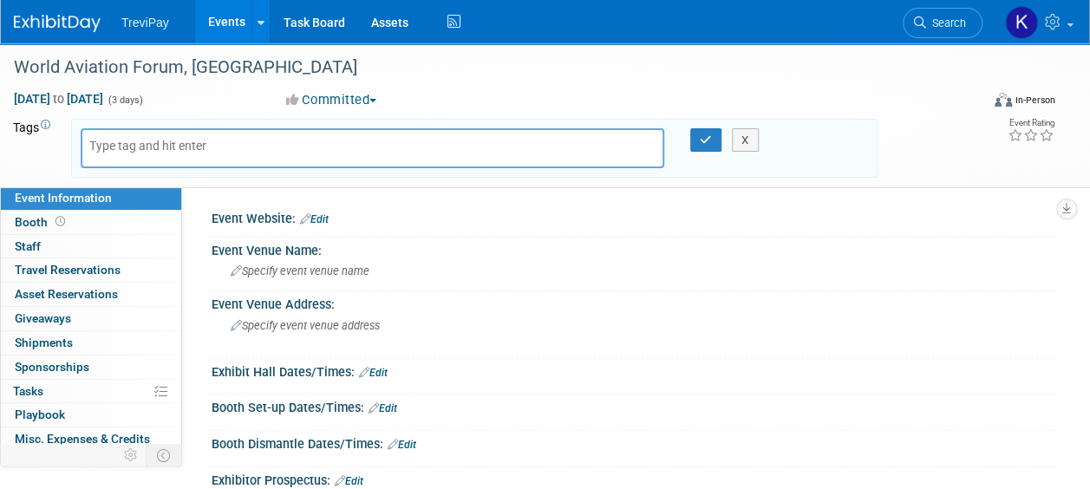
click at [27, 168] on td "Tags Edit" at bounding box center [34, 148] width 43 height 59
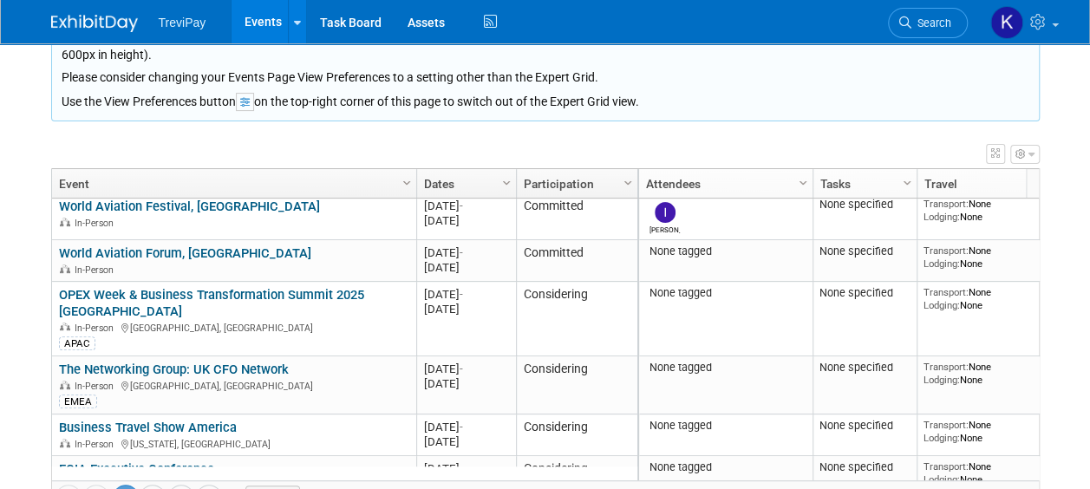
scroll to position [1041, 0]
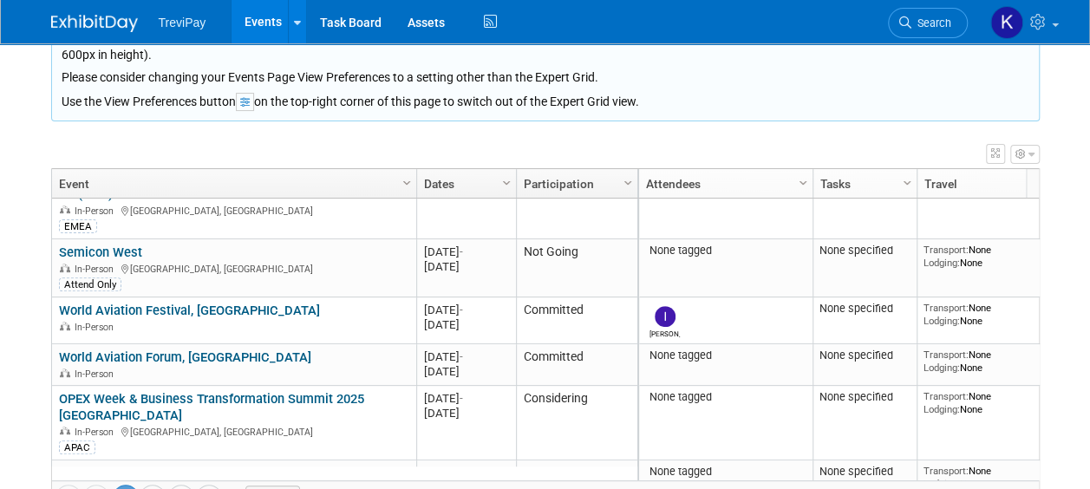
click at [1027, 157] on button "button" at bounding box center [1025, 154] width 29 height 19
